Goal: Task Accomplishment & Management: Manage account settings

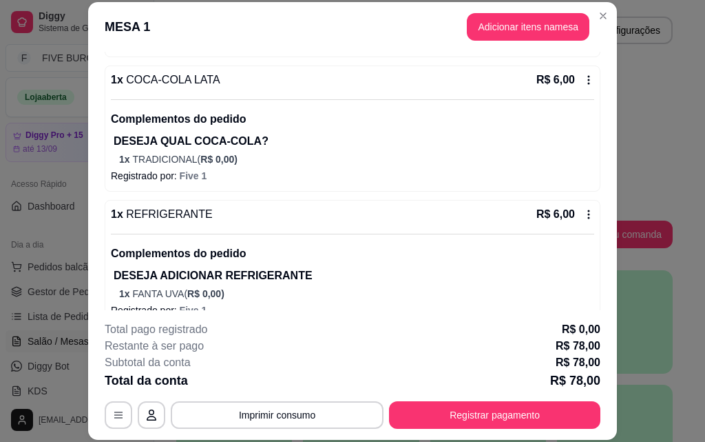
scroll to position [329, 0]
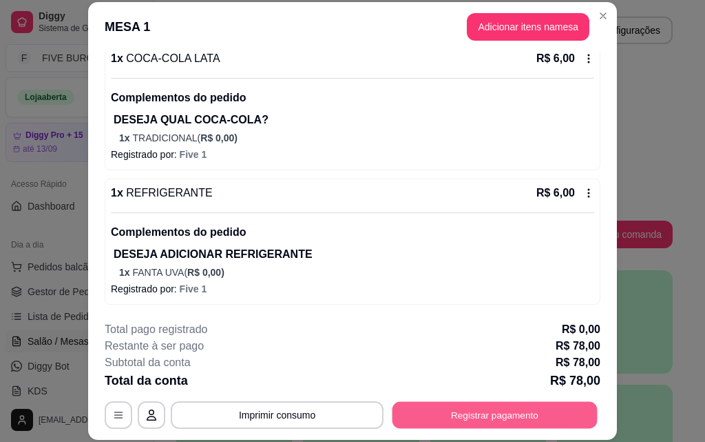
click at [435, 409] on button "Registrar pagamento" at bounding box center [495, 414] width 205 height 27
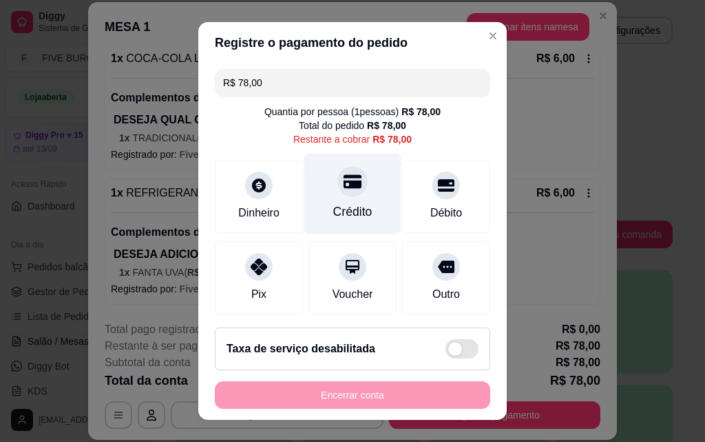
click at [348, 167] on div "Crédito" at bounding box center [352, 194] width 97 height 81
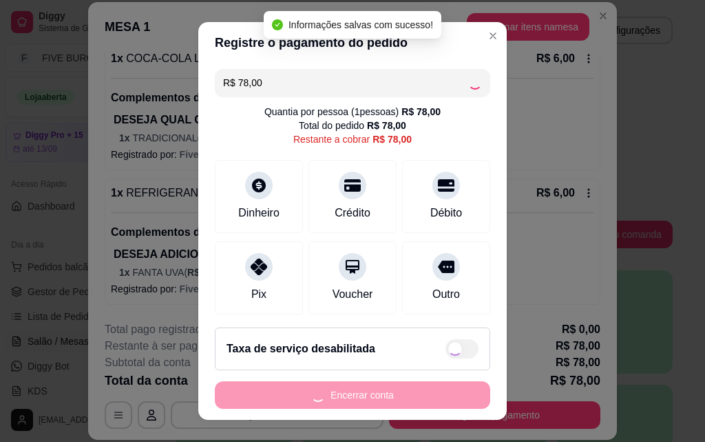
type input "R$ 0,00"
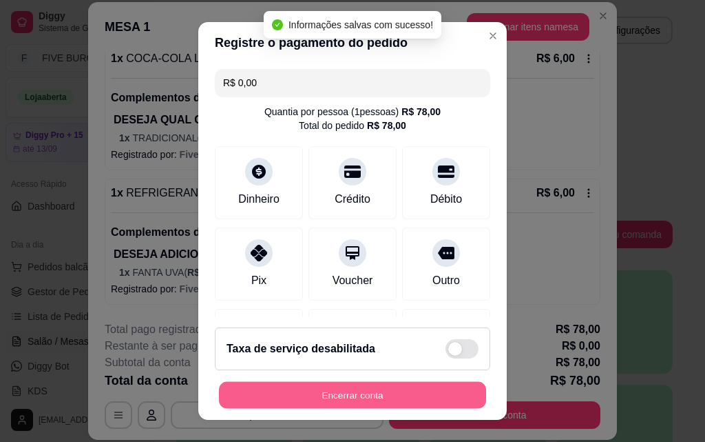
click at [362, 390] on button "Encerrar conta" at bounding box center [352, 395] width 267 height 27
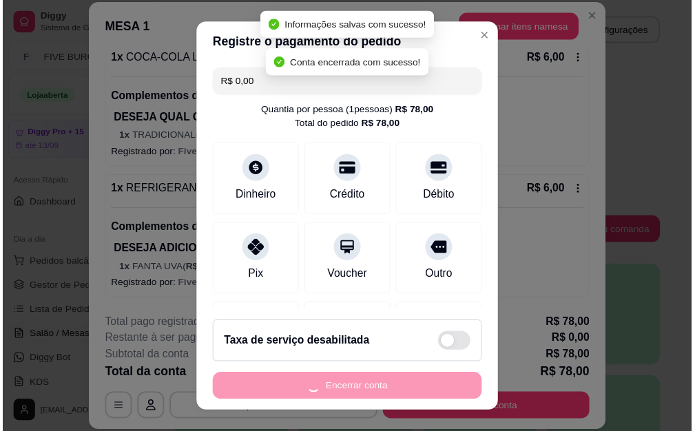
scroll to position [0, 0]
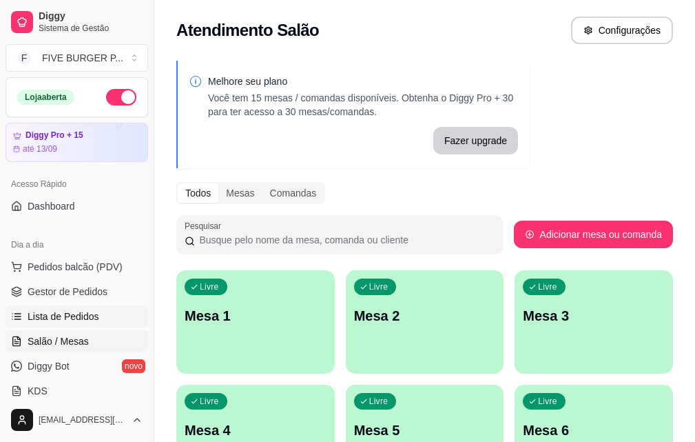
click at [98, 321] on link "Lista de Pedidos" at bounding box center [77, 316] width 143 height 22
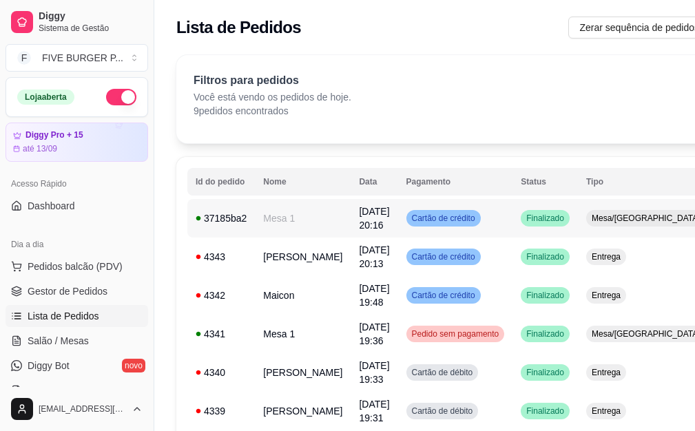
click at [461, 207] on td "Cartão de crédito" at bounding box center [455, 218] width 115 height 39
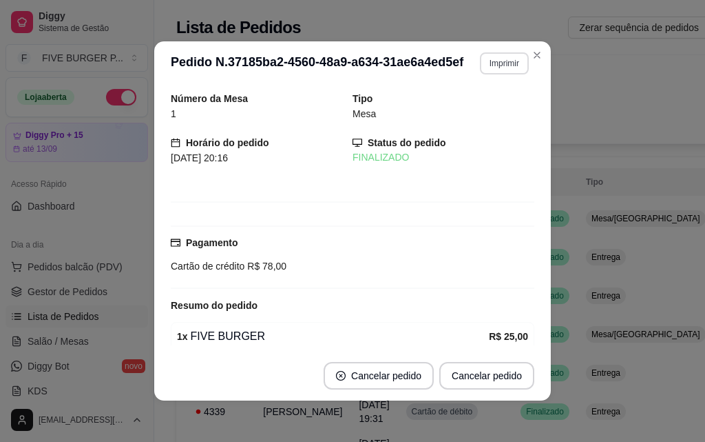
click at [498, 67] on button "Imprimir" at bounding box center [504, 63] width 49 height 22
click at [500, 109] on button "IMPRESSORA" at bounding box center [474, 111] width 96 height 21
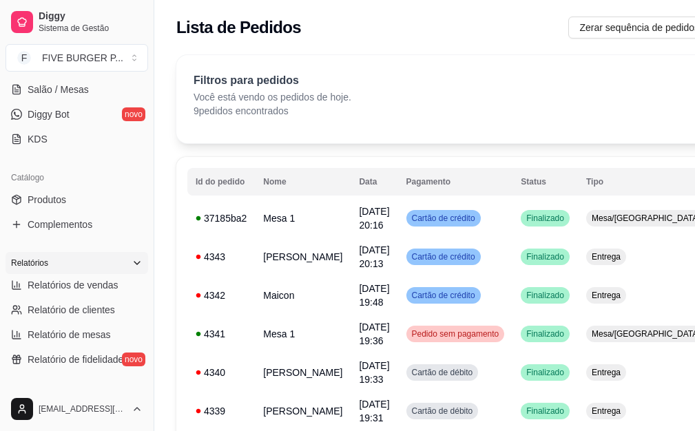
scroll to position [276, 0]
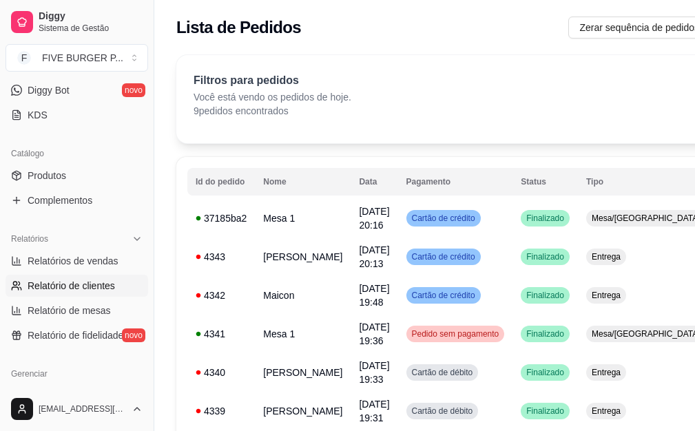
click at [100, 287] on span "Relatório de clientes" at bounding box center [71, 286] width 87 height 14
select select "30"
select select "HIGHEST_TOTAL_SPENT_WITH_ORDERS"
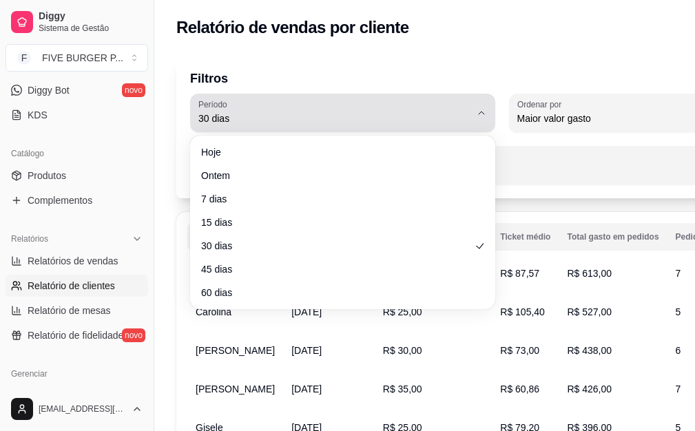
click at [484, 121] on button "Período 30 dias" at bounding box center [342, 113] width 305 height 39
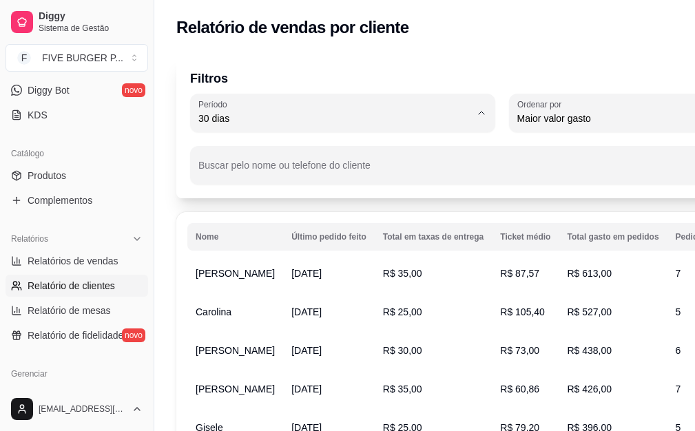
click at [348, 293] on span "60 dias" at bounding box center [336, 286] width 258 height 13
type input "60"
select select "60"
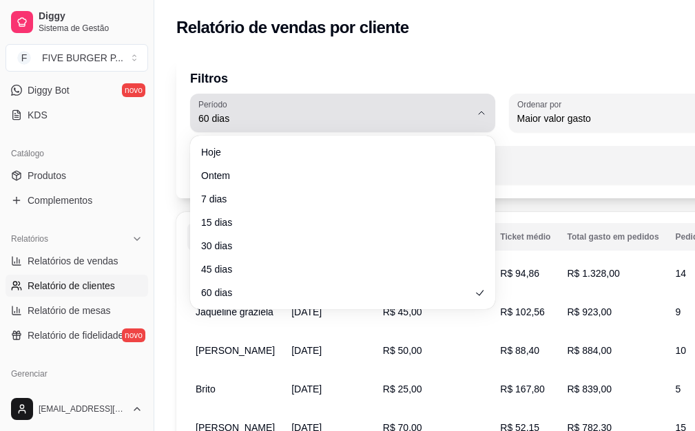
click at [485, 116] on icon "button" at bounding box center [481, 112] width 11 height 11
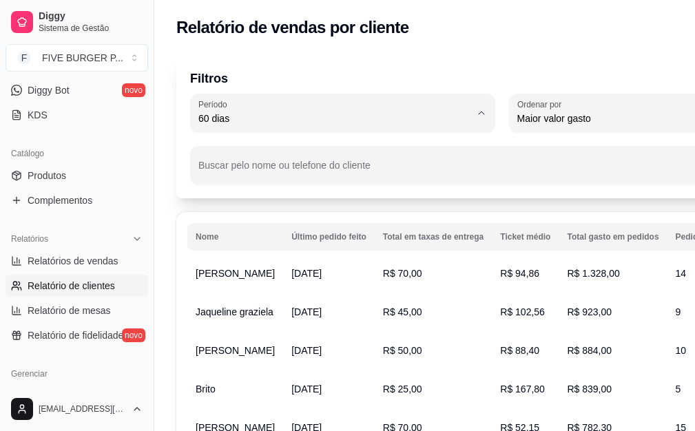
click at [356, 247] on span "30 dias" at bounding box center [336, 241] width 258 height 13
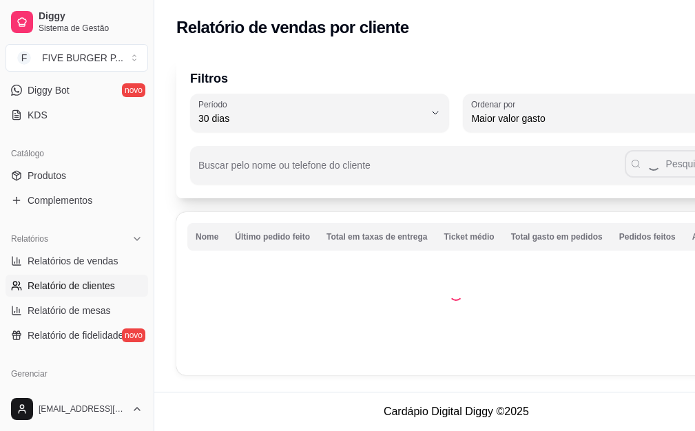
type input "30"
select select "30"
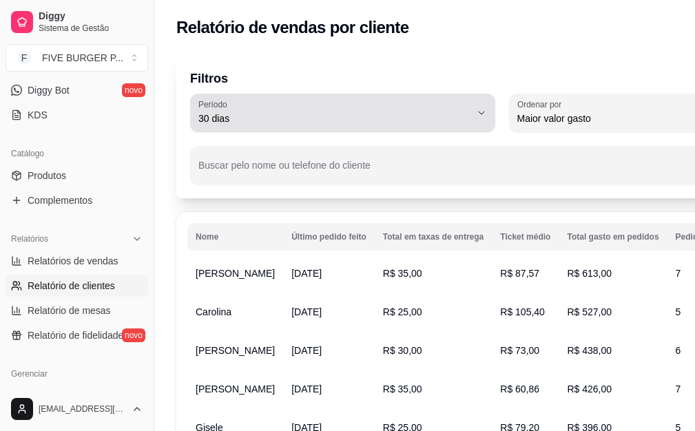
click at [483, 113] on icon "button" at bounding box center [482, 113] width 6 height 3
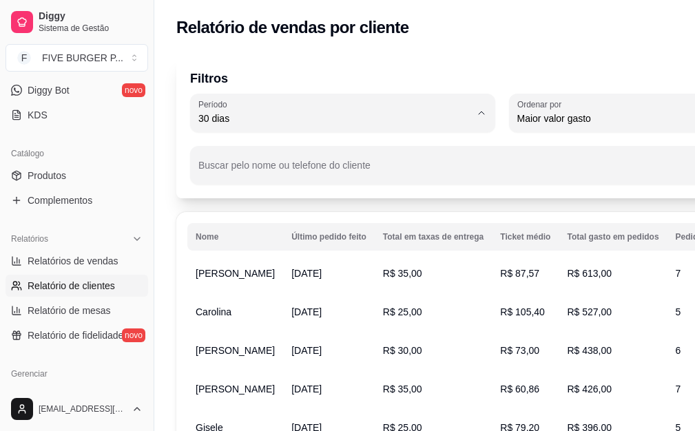
click at [349, 293] on span "60 dias" at bounding box center [336, 286] width 258 height 13
type input "60"
select select "60"
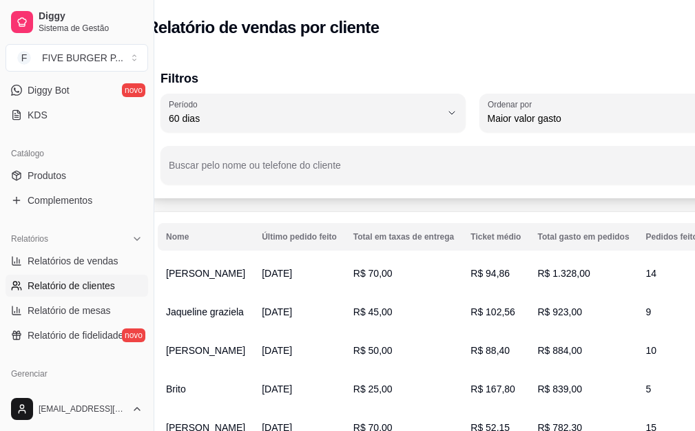
scroll to position [0, 0]
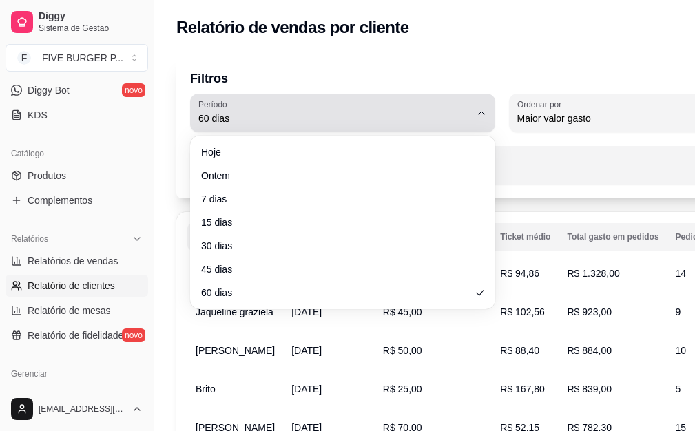
click at [439, 112] on span "60 dias" at bounding box center [334, 119] width 272 height 14
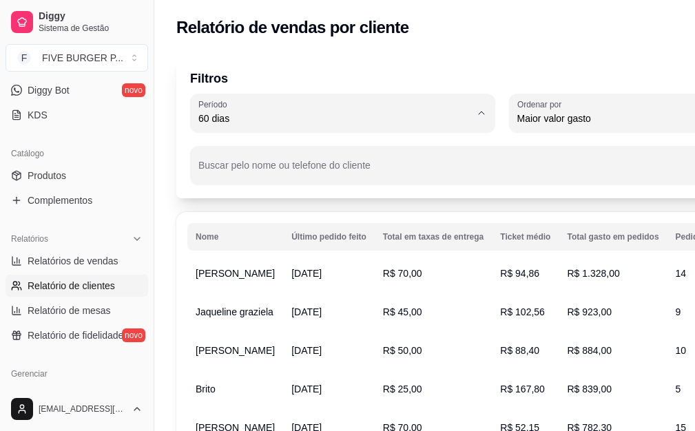
click at [315, 252] on li "30 dias" at bounding box center [343, 241] width 282 height 21
type input "30"
select select "30"
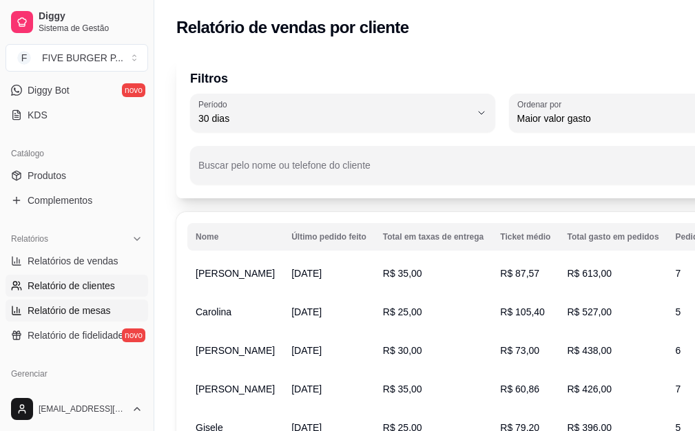
click at [126, 311] on link "Relatório de mesas" at bounding box center [77, 311] width 143 height 22
select select "TOTAL_OF_ORDERS"
select select "7"
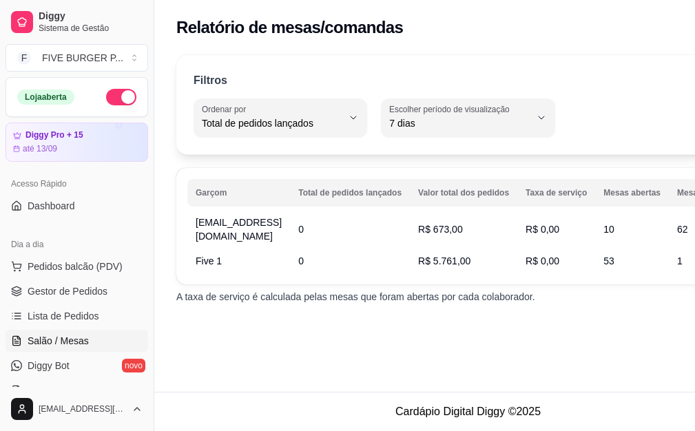
click at [63, 335] on span "Salão / Mesas" at bounding box center [58, 341] width 61 height 14
